Goal: Check status: Check status

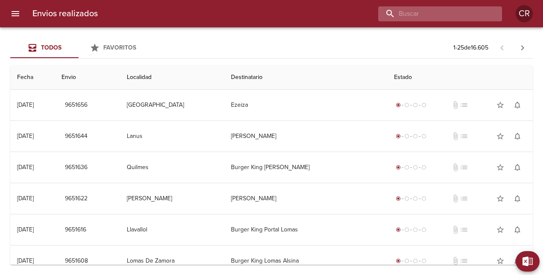
click at [470, 13] on input "buscar" at bounding box center [432, 13] width 109 height 15
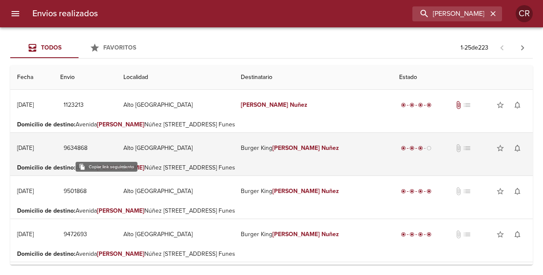
click at [87, 148] on span "9634868" at bounding box center [76, 148] width 24 height 11
click at [87, 146] on span "9634868" at bounding box center [76, 148] width 24 height 11
drag, startPoint x: 132, startPoint y: 146, endPoint x: 95, endPoint y: 148, distance: 37.6
click at [95, 148] on td "9634868" at bounding box center [85, 148] width 64 height 31
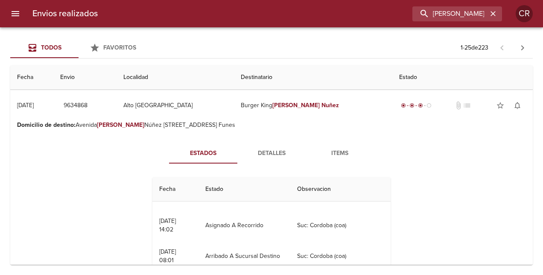
scroll to position [201, 0]
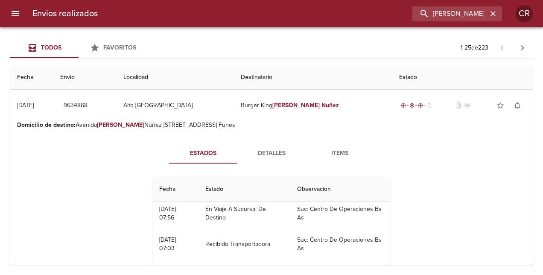
click at [264, 154] on span "Detalles" at bounding box center [271, 153] width 58 height 11
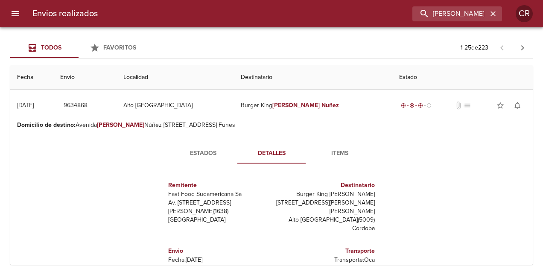
click at [200, 157] on span "Estados" at bounding box center [203, 153] width 58 height 11
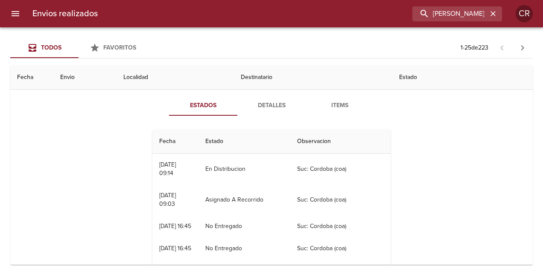
scroll to position [43, 0]
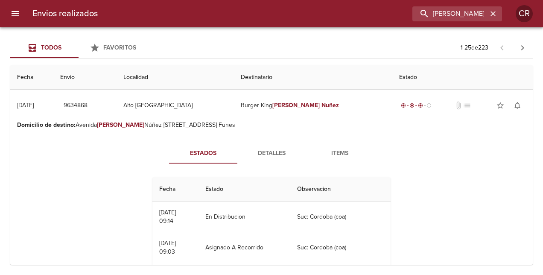
click at [268, 150] on span "Detalles" at bounding box center [271, 153] width 58 height 11
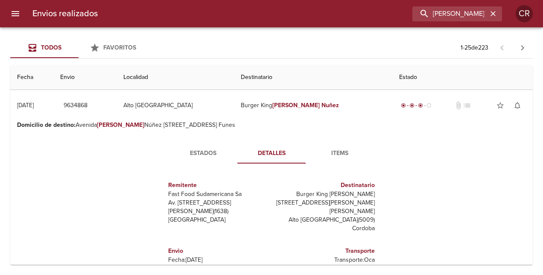
scroll to position [85, 0]
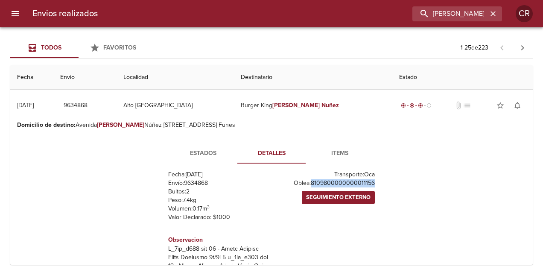
drag, startPoint x: 306, startPoint y: 183, endPoint x: 373, endPoint y: 187, distance: 66.7
click at [373, 187] on div "Remitente Fast Food Sudamericana Sa Av. Del Libertador 1295 , 3 [PERSON_NAME] (…" at bounding box center [271, 255] width 235 height 171
copy p "8109800000000011156"
click at [196, 184] on p "Envío: 9634868" at bounding box center [218, 183] width 100 height 9
drag, startPoint x: 180, startPoint y: 183, endPoint x: 204, endPoint y: 182, distance: 24.4
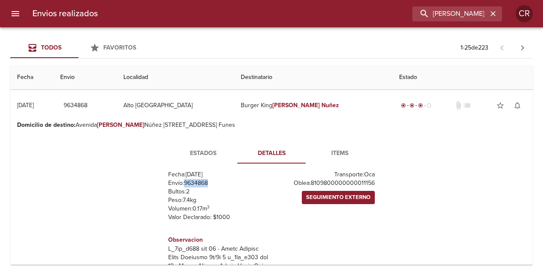
click at [204, 182] on p "Envío: 9634868" at bounding box center [218, 183] width 100 height 9
copy p "9634868"
click at [334, 199] on span "Seguimiento Externo" at bounding box center [338, 197] width 64 height 10
drag, startPoint x: 307, startPoint y: 180, endPoint x: 368, endPoint y: 181, distance: 60.6
click at [368, 181] on p "Oblea: 8109800000000011156" at bounding box center [325, 183] width 100 height 9
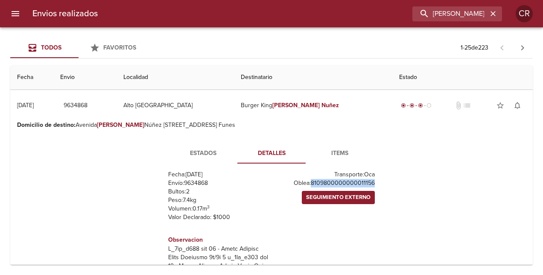
copy p "8109800000000011156"
drag, startPoint x: 477, startPoint y: 15, endPoint x: 389, endPoint y: 3, distance: 88.6
click at [389, 3] on div "Envios realizados [PERSON_NAME] CR" at bounding box center [271, 13] width 543 height 27
type input "[GEOGRAPHIC_DATA]"
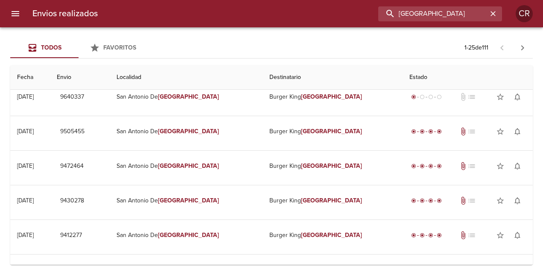
scroll to position [0, 0]
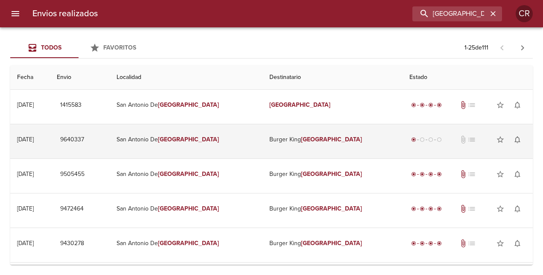
click at [296, 141] on td "Burger King Padua" at bounding box center [332, 139] width 140 height 31
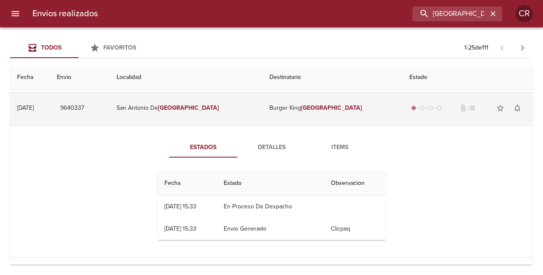
scroll to position [85, 0]
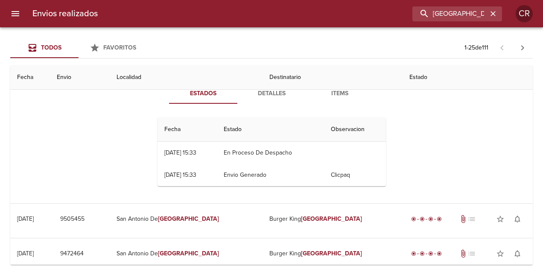
click at [245, 128] on th "Estado" at bounding box center [270, 129] width 107 height 24
click at [270, 93] on span "Detalles" at bounding box center [271, 93] width 58 height 11
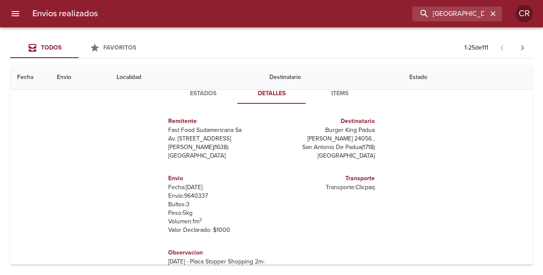
scroll to position [0, 0]
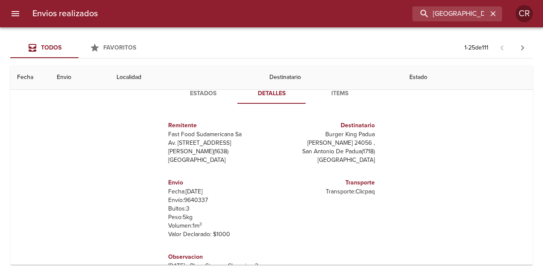
click at [334, 96] on span "Items" at bounding box center [340, 93] width 58 height 11
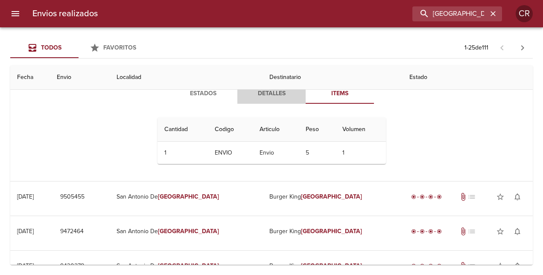
click at [278, 95] on span "Detalles" at bounding box center [271, 93] width 58 height 11
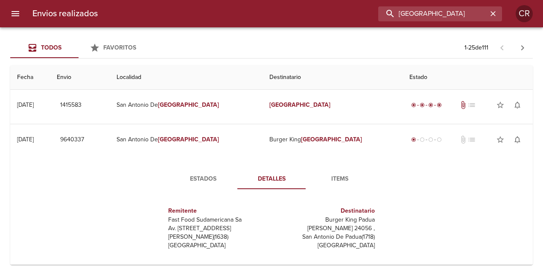
drag, startPoint x: 465, startPoint y: 14, endPoint x: 352, endPoint y: 1, distance: 113.3
click at [352, 1] on div "Envios realizados [GEOGRAPHIC_DATA] CR" at bounding box center [271, 13] width 543 height 27
type input "parque leloir"
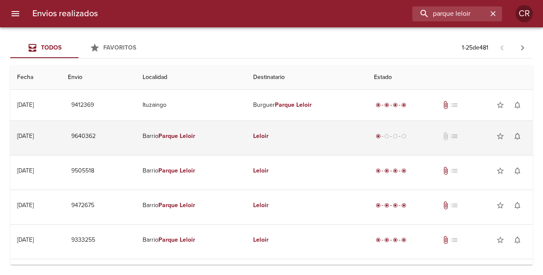
click at [268, 136] on em "Leloir" at bounding box center [260, 135] width 15 height 7
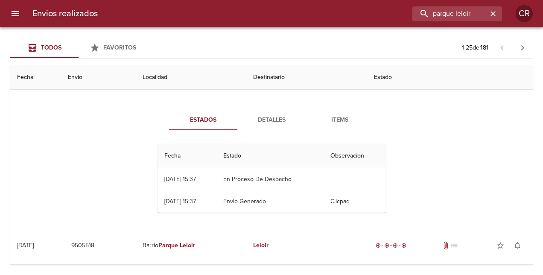
scroll to position [43, 0]
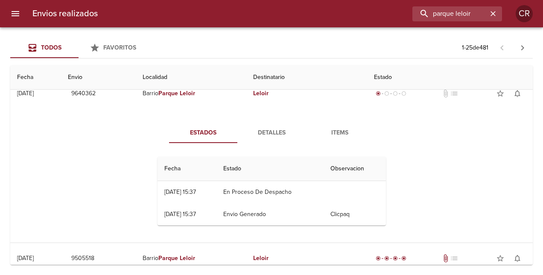
click at [270, 132] on span "Detalles" at bounding box center [271, 133] width 58 height 11
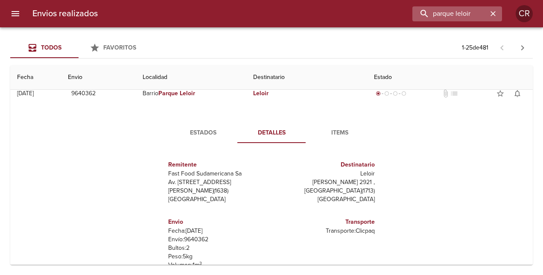
click at [493, 14] on icon "button" at bounding box center [492, 13] width 5 height 5
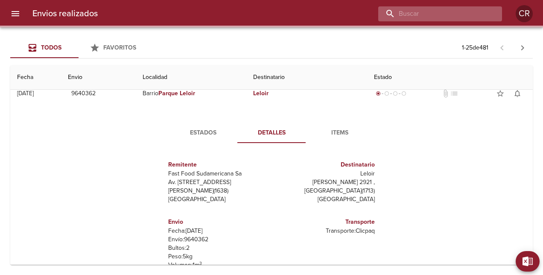
click at [468, 16] on input "buscar" at bounding box center [432, 13] width 109 height 15
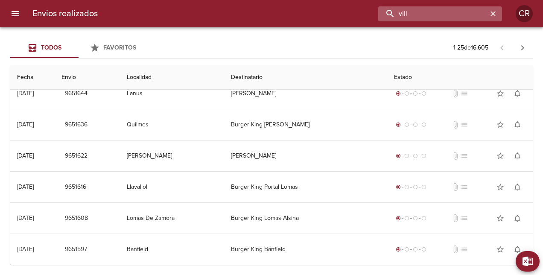
scroll to position [0, 0]
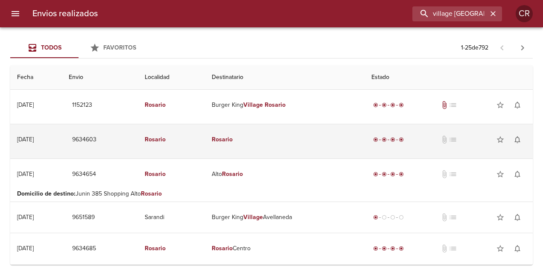
click at [276, 140] on td "Rosario" at bounding box center [285, 139] width 160 height 31
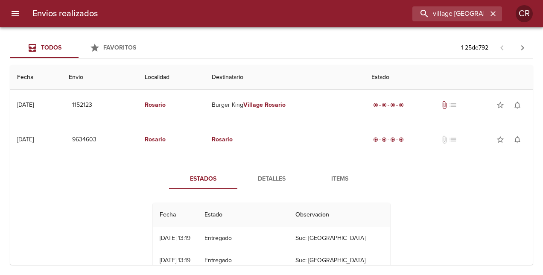
click at [268, 182] on span "Detalles" at bounding box center [271, 179] width 58 height 11
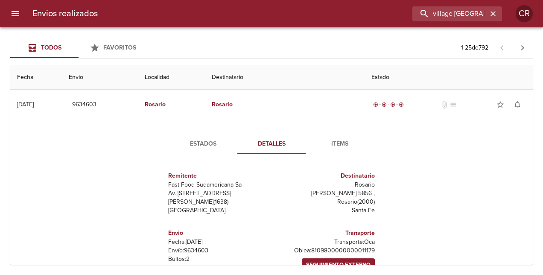
scroll to position [85, 0]
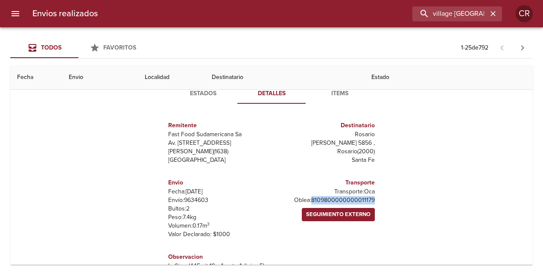
drag, startPoint x: 305, startPoint y: 202, endPoint x: 386, endPoint y: 197, distance: 80.4
click at [386, 197] on div "Estados Detalles Items Remitente Fast Food Sudamericana Sa Av. [STREET_ADDRESS]…" at bounding box center [271, 182] width 247 height 198
copy p "8109800000000011179"
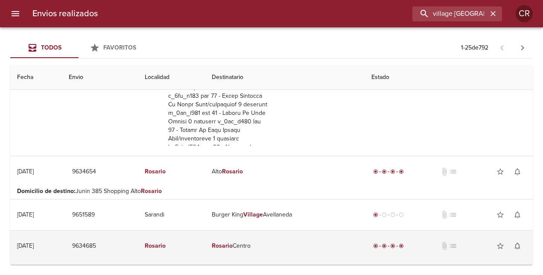
scroll to position [256, 0]
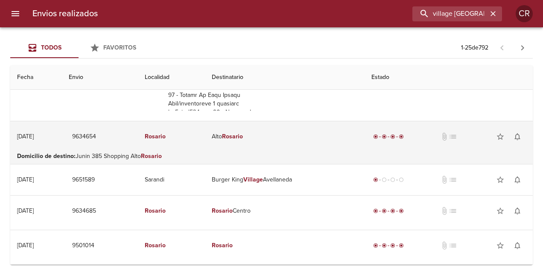
click at [289, 137] on td "Alto Rosario" at bounding box center [285, 136] width 160 height 31
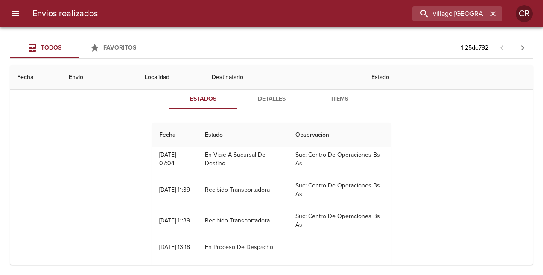
scroll to position [32, 0]
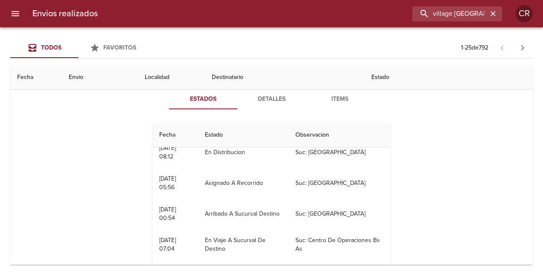
click at [277, 100] on span "Detalles" at bounding box center [271, 99] width 58 height 11
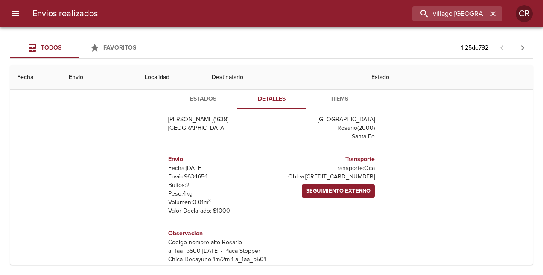
scroll to position [0, 0]
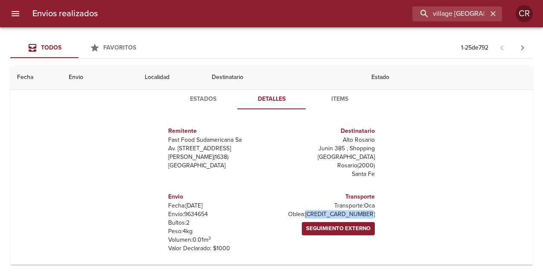
drag, startPoint x: 368, startPoint y: 206, endPoint x: 308, endPoint y: 207, distance: 59.7
click at [308, 210] on p "Oblea: [CREDIT_CARD_NUMBER]" at bounding box center [325, 214] width 100 height 9
copy p "[CREDIT_CARD_NUMBER]"
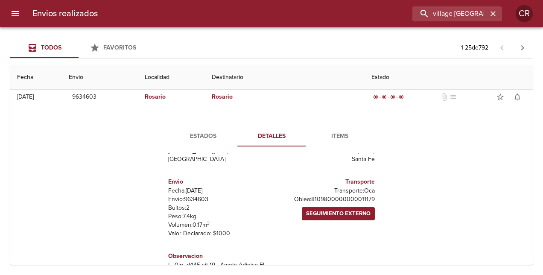
scroll to position [43, 0]
drag, startPoint x: 308, startPoint y: 200, endPoint x: 372, endPoint y: 200, distance: 64.4
click at [372, 200] on div "Remitente Fast Food Sudamericana Sa Av. [STREET_ADDRESS][PERSON_NAME][PERSON_NA…" at bounding box center [271, 238] width 235 height 171
copy p "8109800000000011179"
drag, startPoint x: 477, startPoint y: 15, endPoint x: 370, endPoint y: 10, distance: 106.3
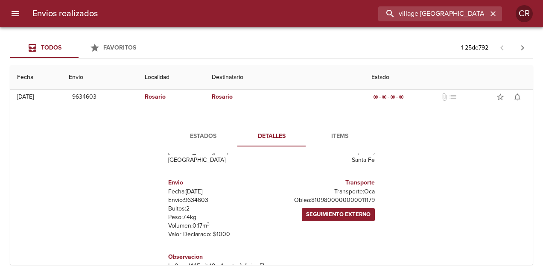
click at [370, 10] on div "village [GEOGRAPHIC_DATA]" at bounding box center [303, 13] width 397 height 15
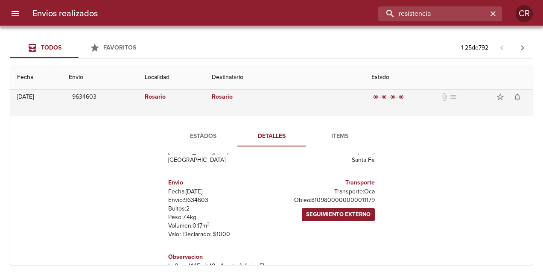
scroll to position [0, 0]
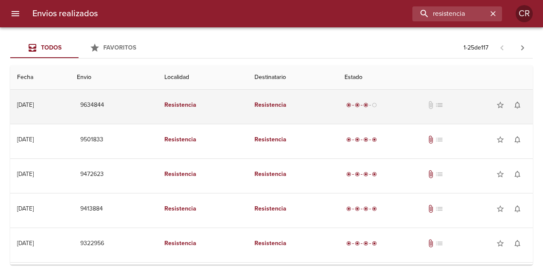
click at [286, 105] on em "Resistencia" at bounding box center [270, 104] width 32 height 7
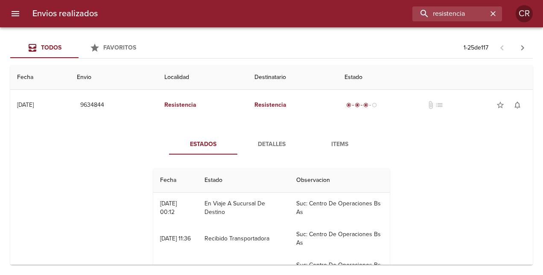
click at [273, 143] on span "Detalles" at bounding box center [271, 144] width 58 height 11
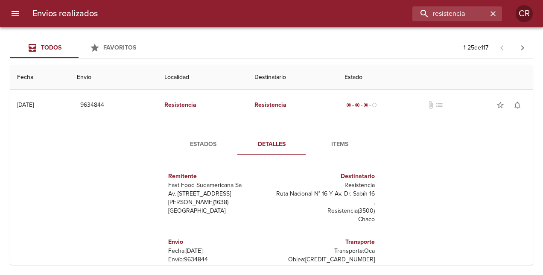
scroll to position [85, 0]
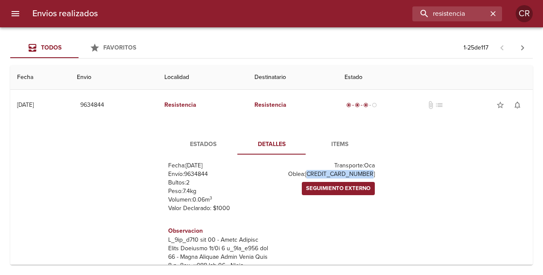
drag, startPoint x: 308, startPoint y: 174, endPoint x: 368, endPoint y: 174, distance: 59.7
click at [368, 174] on div "Transporte Transporte: Oca Oblea: [CREDIT_CARD_NUMBER] Seguimiento Externo" at bounding box center [324, 182] width 107 height 74
drag, startPoint x: 368, startPoint y: 174, endPoint x: 312, endPoint y: 173, distance: 55.9
click at [318, 174] on p "Oblea: [CREDIT_CARD_NUMBER]" at bounding box center [325, 174] width 100 height 9
drag, startPoint x: 307, startPoint y: 173, endPoint x: 373, endPoint y: 174, distance: 66.6
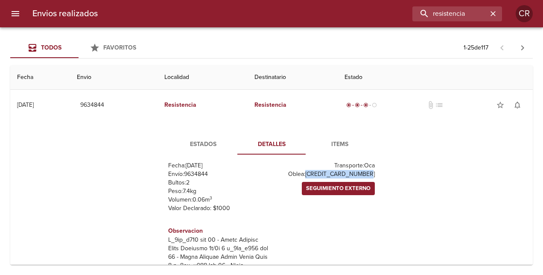
click at [373, 174] on div "Remitente Fast Food Sudamericana Sa Av. Del Libertador 1295 , 3 [PERSON_NAME] (…" at bounding box center [271, 246] width 235 height 171
copy p "[CREDIT_CARD_NUMBER]"
drag, startPoint x: 473, startPoint y: 15, endPoint x: 382, endPoint y: 15, distance: 91.3
click at [382, 15] on input "resistencia" at bounding box center [432, 13] width 109 height 15
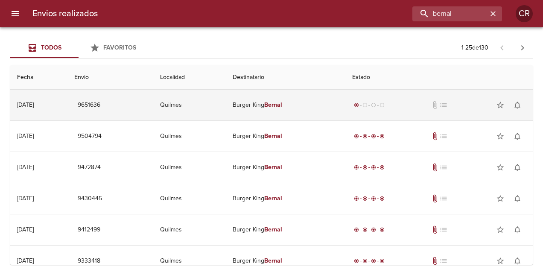
click at [278, 104] on em "Bernal" at bounding box center [273, 104] width 18 height 7
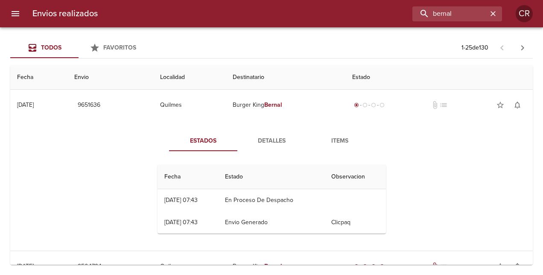
scroll to position [43, 0]
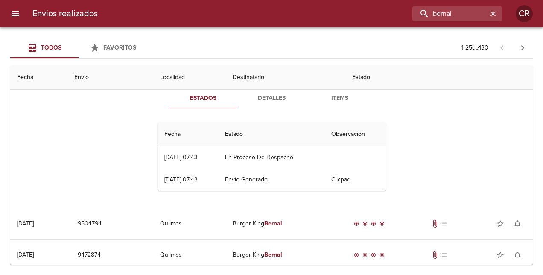
click at [272, 99] on span "Detalles" at bounding box center [271, 98] width 58 height 11
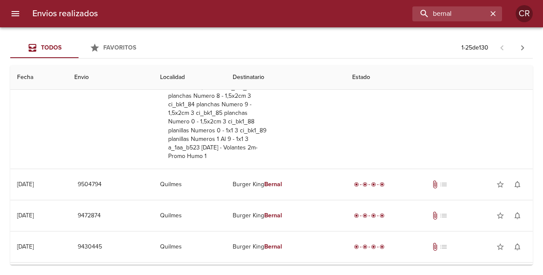
scroll to position [213, 0]
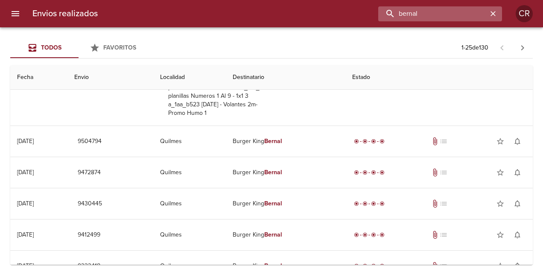
drag, startPoint x: 457, startPoint y: 15, endPoint x: 437, endPoint y: 11, distance: 20.8
click at [419, 15] on input "bernal" at bounding box center [432, 13] width 109 height 15
type input "b"
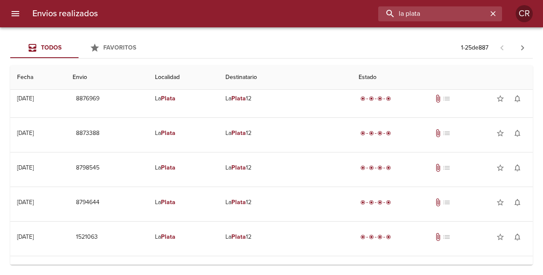
scroll to position [489, 0]
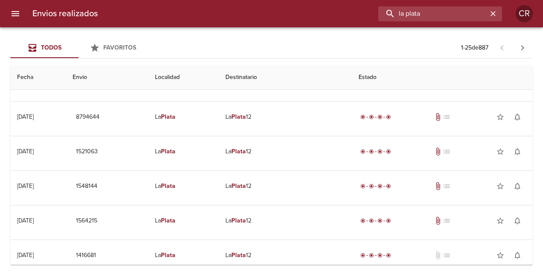
drag, startPoint x: 428, startPoint y: 13, endPoint x: 361, endPoint y: 27, distance: 68.4
click at [361, 27] on div "Envios realizados la plata CR" at bounding box center [271, 13] width 543 height 27
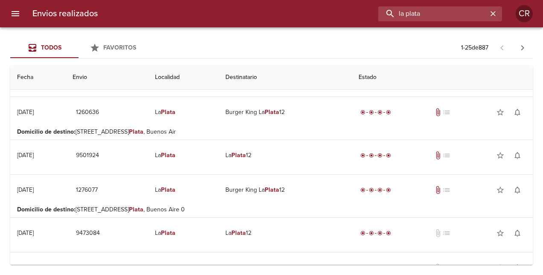
scroll to position [0, 0]
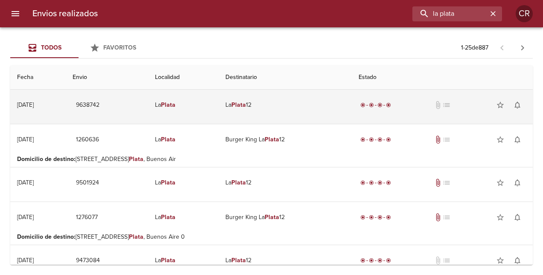
click at [246, 107] on em "Plata" at bounding box center [238, 104] width 15 height 7
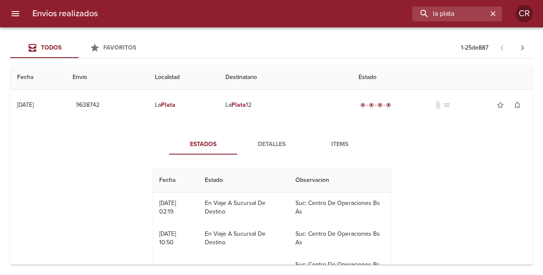
scroll to position [256, 0]
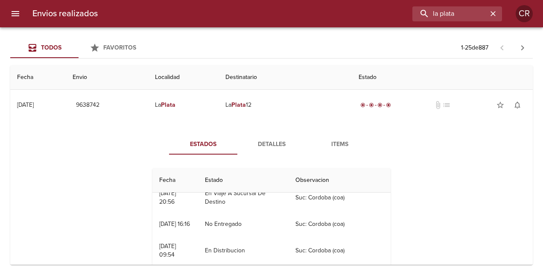
click at [269, 143] on span "Detalles" at bounding box center [271, 144] width 58 height 11
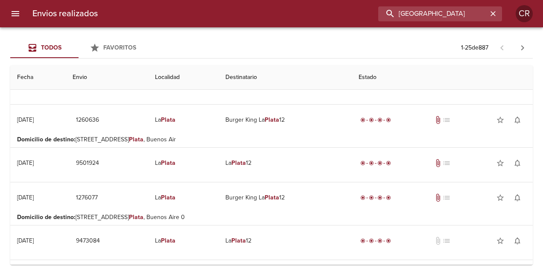
scroll to position [0, 0]
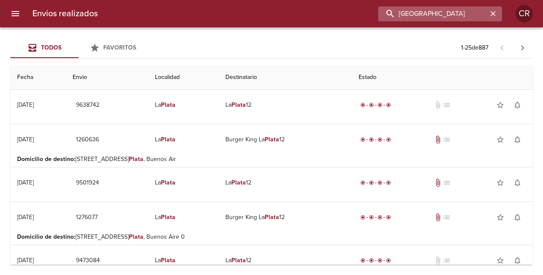
click at [435, 13] on input "[GEOGRAPHIC_DATA]" at bounding box center [432, 13] width 109 height 15
type input "L"
type input "p"
type input "laplata"
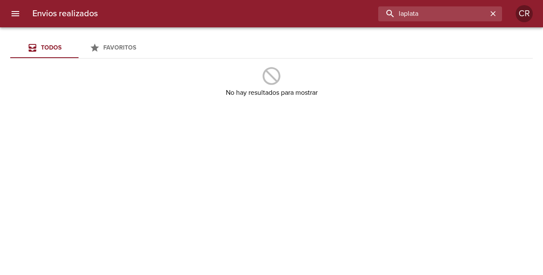
drag, startPoint x: 378, startPoint y: 15, endPoint x: 352, endPoint y: 16, distance: 26.5
click at [352, 16] on div "laplata" at bounding box center [303, 13] width 397 height 15
type input "Plata"
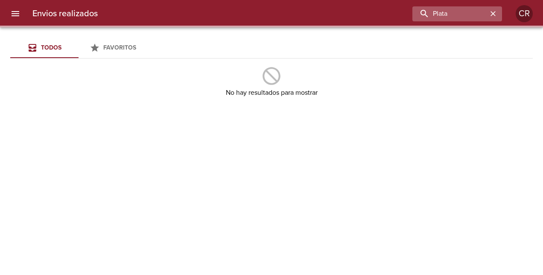
click at [494, 14] on icon "button" at bounding box center [492, 13] width 9 height 9
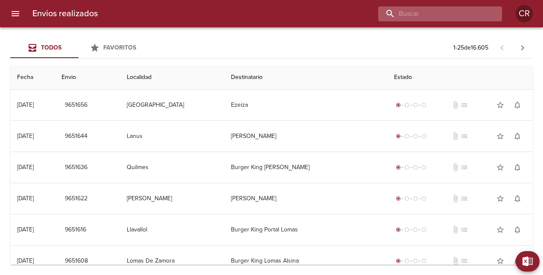
click at [472, 16] on input "buscar" at bounding box center [432, 13] width 109 height 15
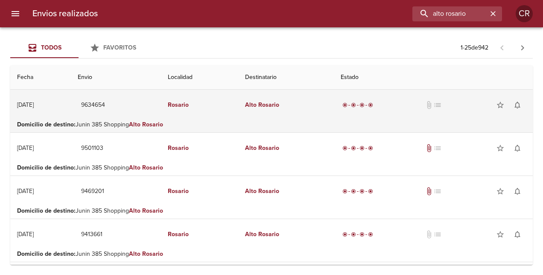
click at [279, 102] on em "Rosario" at bounding box center [268, 104] width 21 height 7
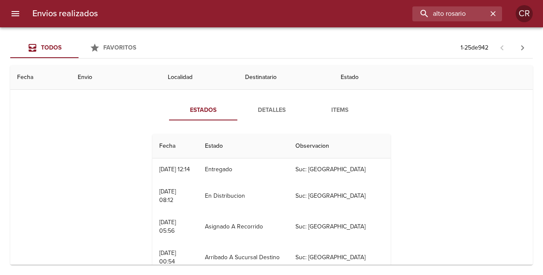
click at [215, 141] on th "Estado" at bounding box center [243, 146] width 91 height 24
click at [217, 145] on th "Estado" at bounding box center [243, 146] width 91 height 24
click at [275, 111] on span "Detalles" at bounding box center [271, 110] width 58 height 11
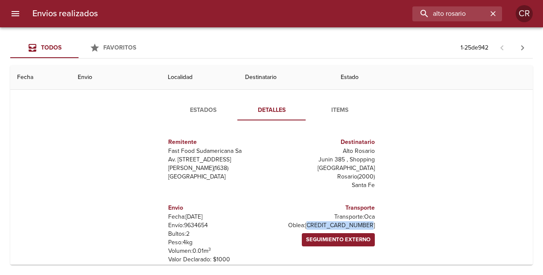
drag, startPoint x: 308, startPoint y: 215, endPoint x: 368, endPoint y: 215, distance: 59.3
click at [368, 215] on div "Transporte Transporte: Oca Oblea: [CREDIT_CARD_NUMBER] Seguimiento Externo" at bounding box center [324, 233] width 107 height 74
drag, startPoint x: 354, startPoint y: 215, endPoint x: 334, endPoint y: 212, distance: 19.7
click at [353, 221] on p "Oblea: [CREDIT_CARD_NUMBER]" at bounding box center [325, 225] width 100 height 9
click at [306, 221] on p "Oblea: [CREDIT_CARD_NUMBER]" at bounding box center [325, 225] width 100 height 9
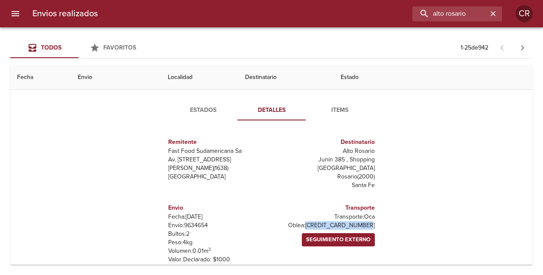
drag, startPoint x: 306, startPoint y: 217, endPoint x: 370, endPoint y: 217, distance: 64.0
click at [370, 217] on div "Transporte Transporte: Oca Oblea: [CREDIT_CARD_NUMBER] Seguimiento Externo" at bounding box center [324, 233] width 107 height 74
copy p "[CREDIT_CARD_NUMBER]"
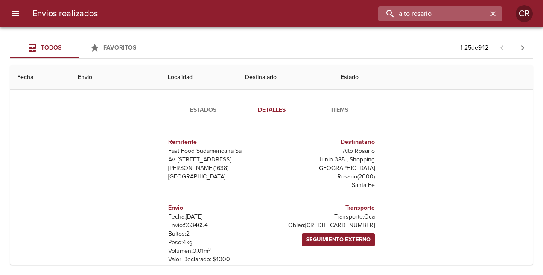
click at [472, 12] on input "alto rosario" at bounding box center [432, 13] width 109 height 15
drag, startPoint x: 472, startPoint y: 12, endPoint x: 347, endPoint y: 12, distance: 125.0
click at [347, 12] on div "alto rosario" at bounding box center [303, 13] width 397 height 15
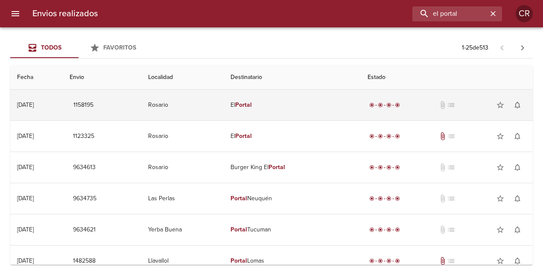
click at [252, 103] on em "Portal" at bounding box center [243, 104] width 17 height 7
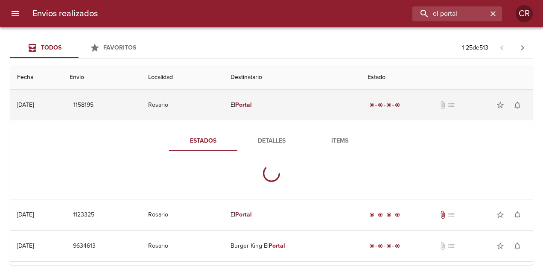
click at [262, 99] on td "El Portal" at bounding box center [292, 105] width 137 height 31
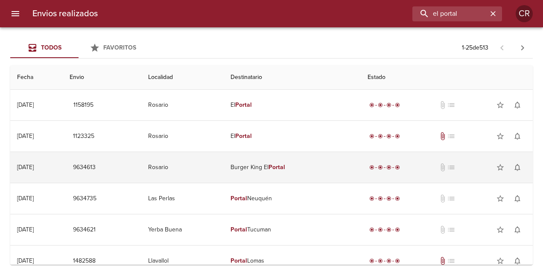
click at [266, 170] on td "Burger King El Portal" at bounding box center [292, 167] width 137 height 31
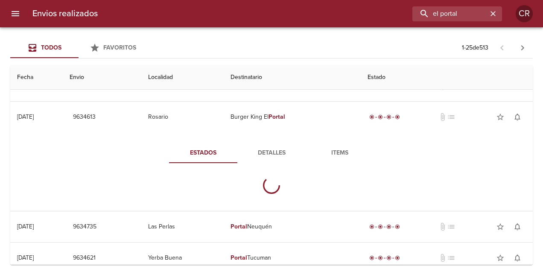
scroll to position [85, 0]
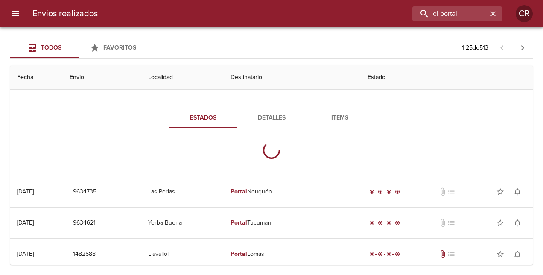
click at [278, 116] on span "Detalles" at bounding box center [271, 118] width 58 height 11
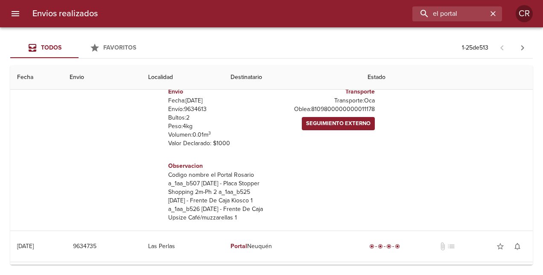
scroll to position [0, 0]
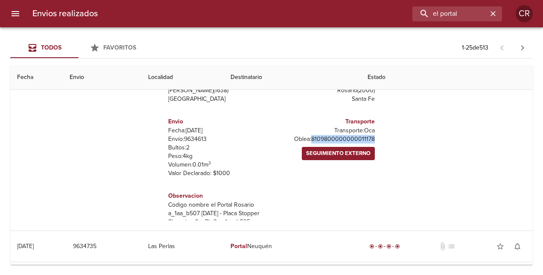
drag, startPoint x: 306, startPoint y: 138, endPoint x: 375, endPoint y: 141, distance: 69.2
click at [375, 141] on div "Remitente Fast Food Sudamericana Sa Av. Del Libertador 1295 , 3 Piso [PERSON_NA…" at bounding box center [271, 134] width 235 height 171
copy p "8109800000000011178"
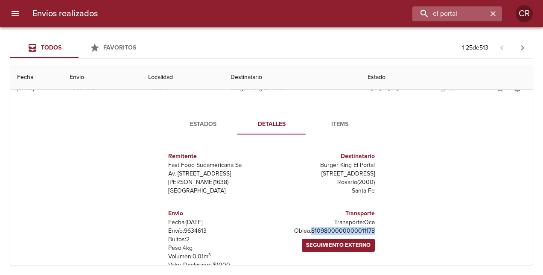
scroll to position [43, 0]
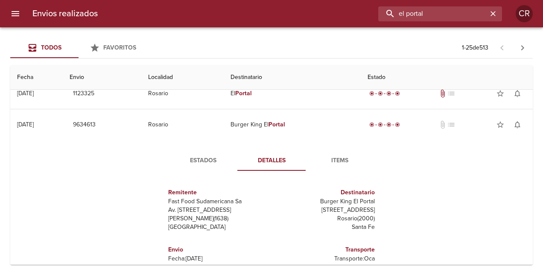
drag, startPoint x: 463, startPoint y: 15, endPoint x: 333, endPoint y: 14, distance: 130.5
click at [333, 14] on div "el portal" at bounding box center [303, 13] width 397 height 15
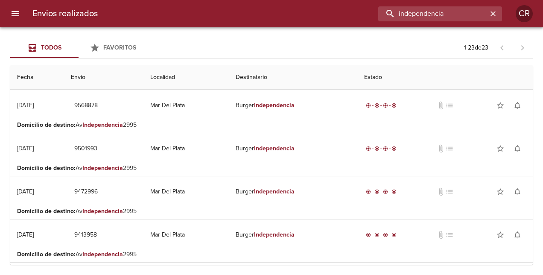
scroll to position [0, 0]
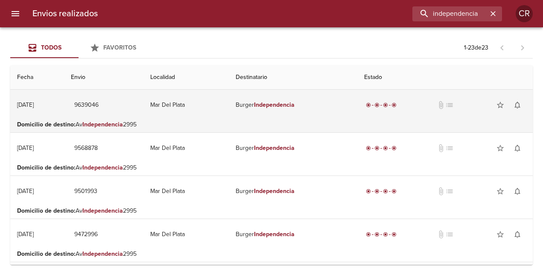
click at [294, 102] on em "Independencia" at bounding box center [274, 104] width 41 height 7
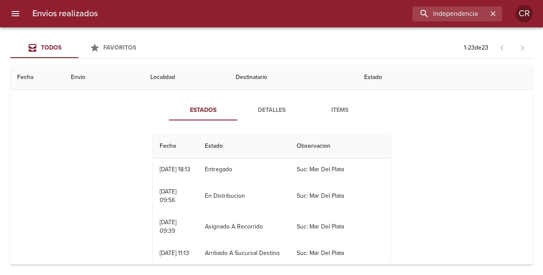
click at [270, 110] on span "Detalles" at bounding box center [271, 110] width 58 height 11
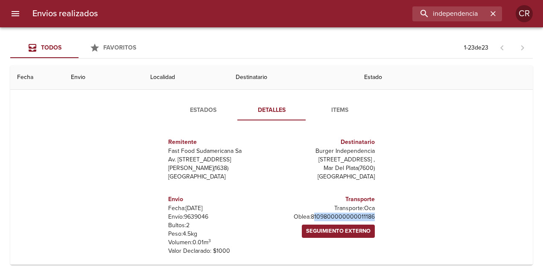
drag, startPoint x: 308, startPoint y: 217, endPoint x: 369, endPoint y: 217, distance: 61.4
click at [369, 217] on div "Transporte Transporte: Oca Oblea: 8109800000000011186 Seguimiento Externo" at bounding box center [324, 225] width 107 height 74
drag, startPoint x: 369, startPoint y: 217, endPoint x: 308, endPoint y: 216, distance: 61.9
click at [337, 209] on p "Transporte: Oca" at bounding box center [325, 208] width 100 height 9
drag, startPoint x: 308, startPoint y: 217, endPoint x: 337, endPoint y: 213, distance: 29.6
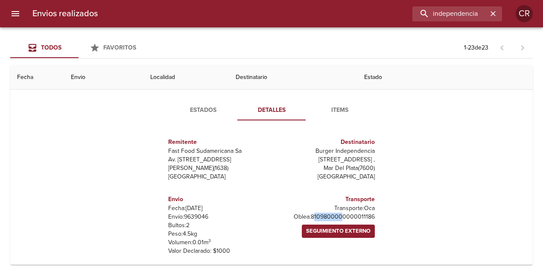
click at [337, 213] on p "Oblea: 8109800000000011186" at bounding box center [325, 216] width 100 height 9
drag, startPoint x: 337, startPoint y: 213, endPoint x: 311, endPoint y: 209, distance: 25.9
click at [311, 209] on p "Transporte: Oca" at bounding box center [325, 208] width 100 height 9
drag, startPoint x: 305, startPoint y: 215, endPoint x: 369, endPoint y: 217, distance: 63.2
click at [369, 217] on div "Transporte Transporte: Oca Oblea: 8109800000000011186 Seguimiento Externo" at bounding box center [324, 225] width 107 height 74
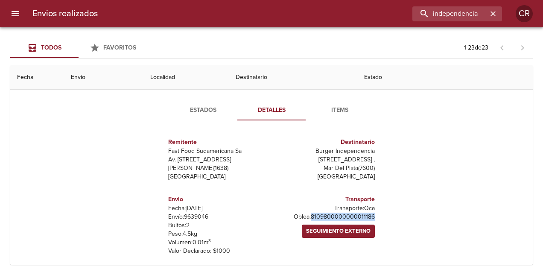
copy p "8109800000000011186"
drag, startPoint x: 479, startPoint y: 13, endPoint x: 321, endPoint y: 11, distance: 157.9
click at [321, 11] on div "independencia" at bounding box center [303, 13] width 397 height 15
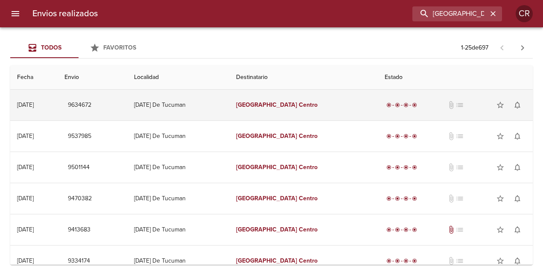
click at [317, 105] on em "Centro" at bounding box center [308, 104] width 19 height 7
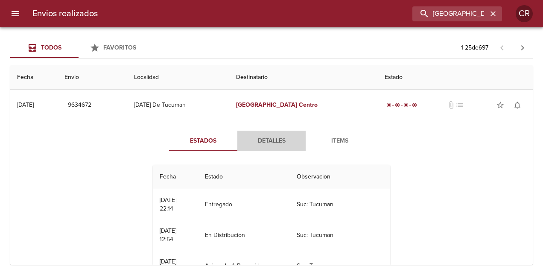
click at [271, 141] on span "Detalles" at bounding box center [271, 141] width 58 height 11
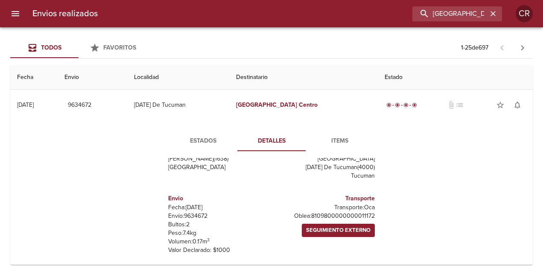
scroll to position [85, 0]
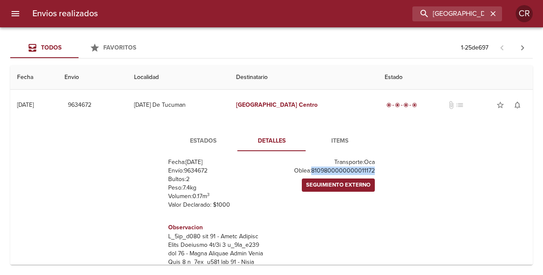
drag, startPoint x: 307, startPoint y: 171, endPoint x: 370, endPoint y: 174, distance: 62.8
click at [370, 174] on div "Transporte Transporte: Oca Oblea: 8109800000000011172 Seguimiento Externo" at bounding box center [324, 179] width 107 height 74
drag, startPoint x: 485, startPoint y: 16, endPoint x: 339, endPoint y: 3, distance: 146.9
click at [308, 0] on html "Envios realizados [GEOGRAPHIC_DATA] centro CR Todos Favoritos 1 - 25 de 697 Fec…" at bounding box center [271, 0] width 543 height 0
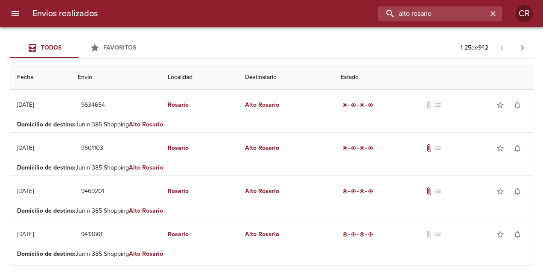
scroll to position [77, 0]
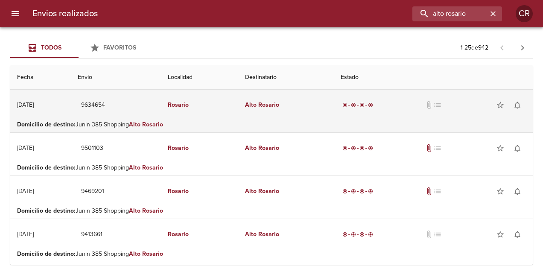
click at [279, 103] on em "Rosario" at bounding box center [268, 104] width 21 height 7
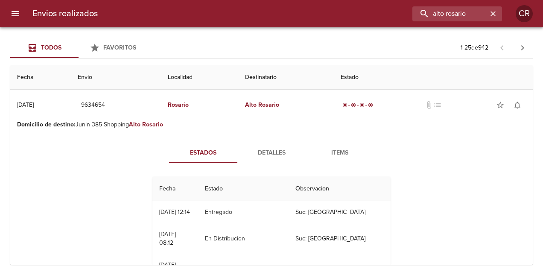
click at [273, 149] on span "Detalles" at bounding box center [271, 153] width 58 height 11
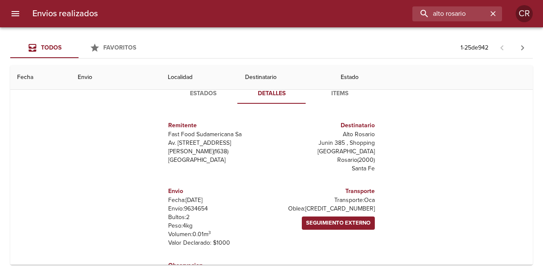
scroll to position [85, 0]
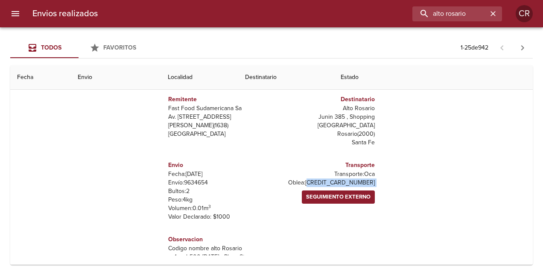
drag, startPoint x: 308, startPoint y: 172, endPoint x: 377, endPoint y: 179, distance: 69.0
click at [377, 179] on div "Remitente Fast Food Sudamericana Sa Av. Del Libertador 1295 , 3 [PERSON_NAME] (…" at bounding box center [271, 169] width 235 height 171
click at [309, 178] on p "Oblea: [CREDIT_CARD_NUMBER]" at bounding box center [325, 182] width 100 height 9
drag, startPoint x: 307, startPoint y: 173, endPoint x: 368, endPoint y: 174, distance: 60.6
click at [368, 178] on p "Oblea: [CREDIT_CARD_NUMBER]" at bounding box center [325, 182] width 100 height 9
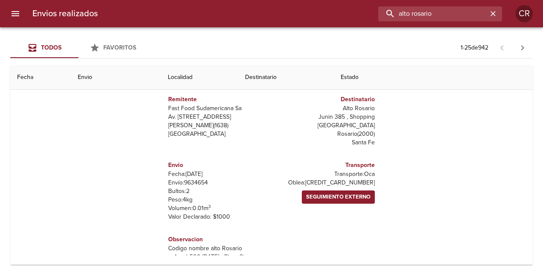
drag, startPoint x: 477, startPoint y: 12, endPoint x: 334, endPoint y: 11, distance: 142.5
click at [334, 11] on div "alto rosario" at bounding box center [303, 13] width 397 height 15
type input "resistencia"
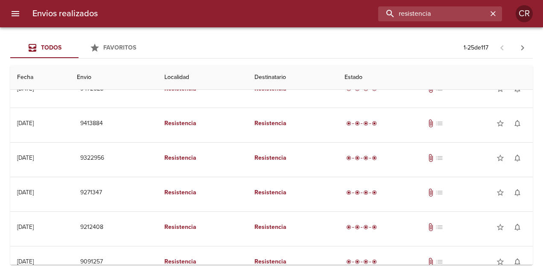
scroll to position [0, 0]
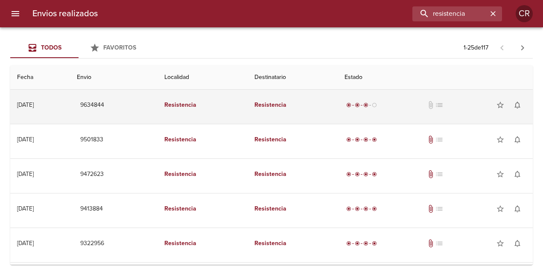
click at [280, 101] on em "Resistencia" at bounding box center [270, 104] width 32 height 7
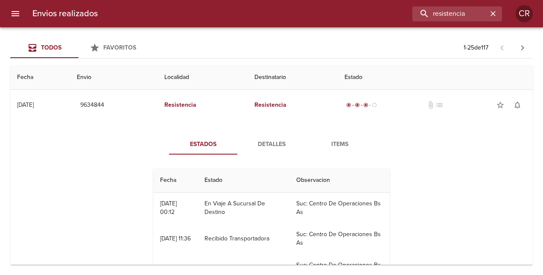
click at [273, 145] on span "Detalles" at bounding box center [271, 144] width 58 height 11
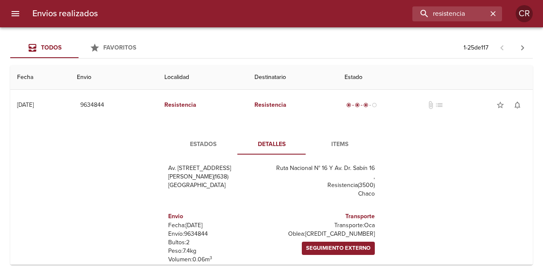
scroll to position [43, 0]
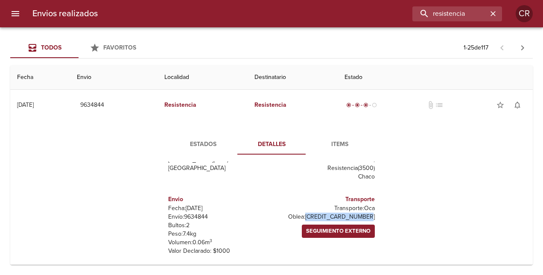
drag, startPoint x: 305, startPoint y: 217, endPoint x: 370, endPoint y: 216, distance: 64.4
click at [370, 216] on div "Transporte Transporte: Oca Oblea: [CREDIT_CARD_NUMBER] Seguimiento Externo" at bounding box center [324, 225] width 107 height 74
